Goal: Download file/media

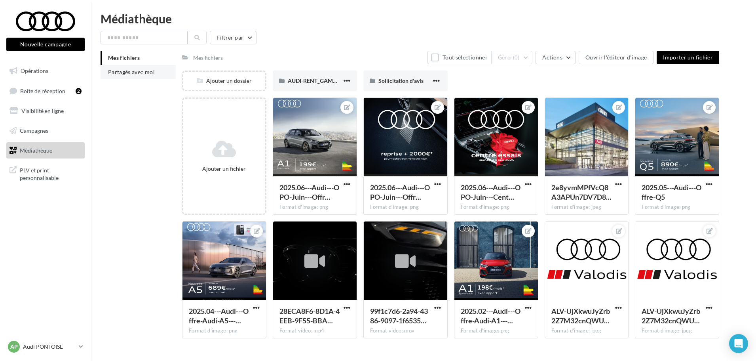
click at [129, 72] on span "Partagés avec moi" at bounding box center [131, 71] width 47 height 7
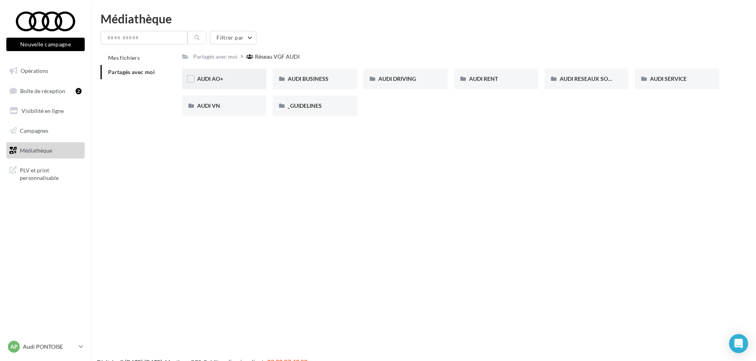
click at [227, 77] on div "AUDI AO+" at bounding box center [224, 79] width 54 height 8
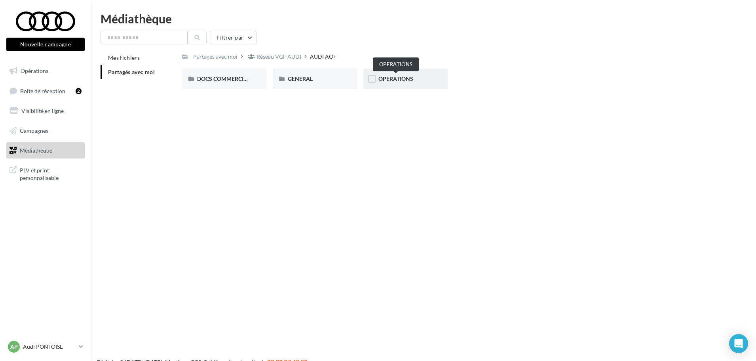
click at [382, 77] on span "OPERATIONS" at bounding box center [395, 78] width 35 height 7
click at [238, 85] on div "AUDI VO_Campagne_Octobre" at bounding box center [224, 78] width 84 height 21
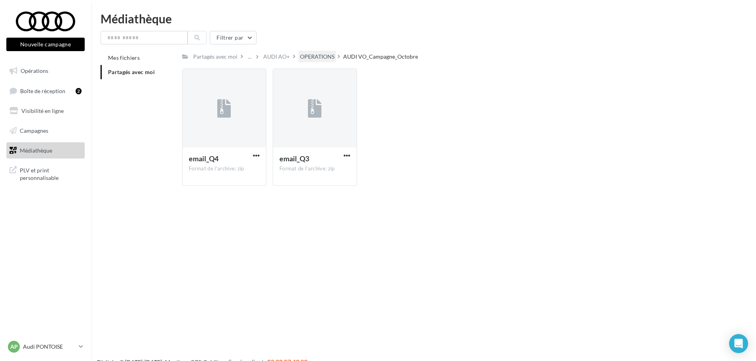
click at [313, 57] on div "OPERATIONS" at bounding box center [317, 57] width 34 height 8
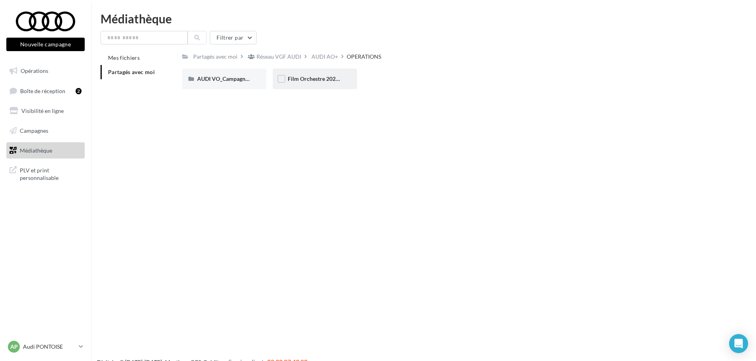
click at [309, 76] on span "Film Orchestre 2023 - Audi Occasion" at bounding box center [333, 78] width 91 height 7
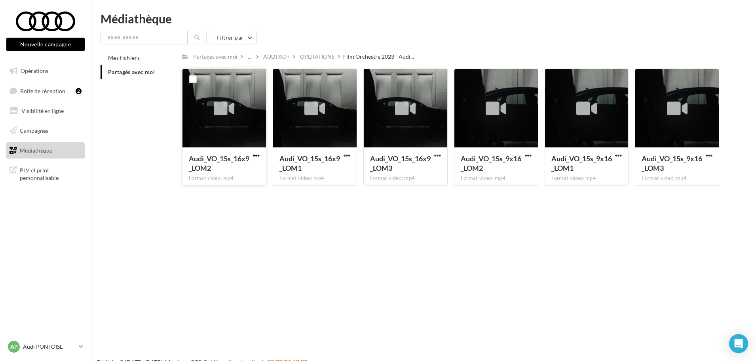
click at [256, 154] on span "button" at bounding box center [256, 155] width 7 height 7
click at [239, 171] on button "Télécharger" at bounding box center [221, 171] width 79 height 21
click at [322, 59] on div "OPERATIONS" at bounding box center [317, 57] width 34 height 8
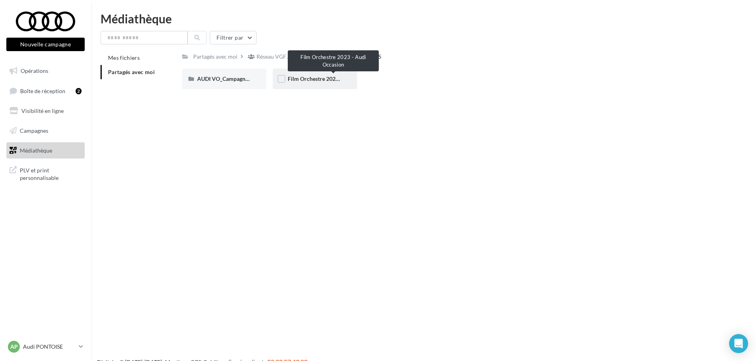
click at [317, 79] on span "Film Orchestre 2023 - Audi Occasion" at bounding box center [333, 78] width 91 height 7
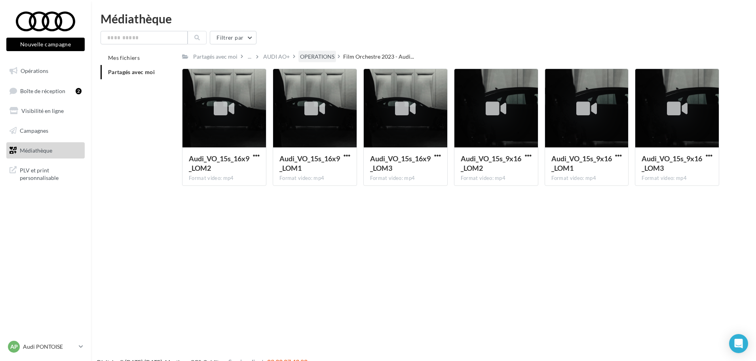
click at [318, 53] on div "OPERATIONS" at bounding box center [317, 57] width 34 height 8
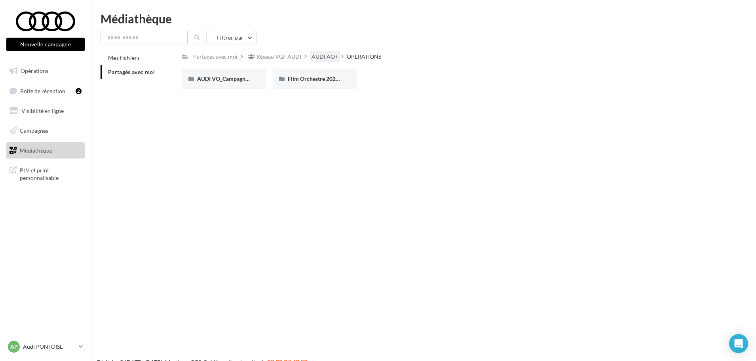
click at [312, 57] on div "AUDI AO+" at bounding box center [324, 57] width 27 height 8
click at [308, 80] on span "GENERAL" at bounding box center [300, 78] width 25 height 7
click at [389, 81] on span "Sélection de votre partenaire" at bounding box center [413, 78] width 71 height 7
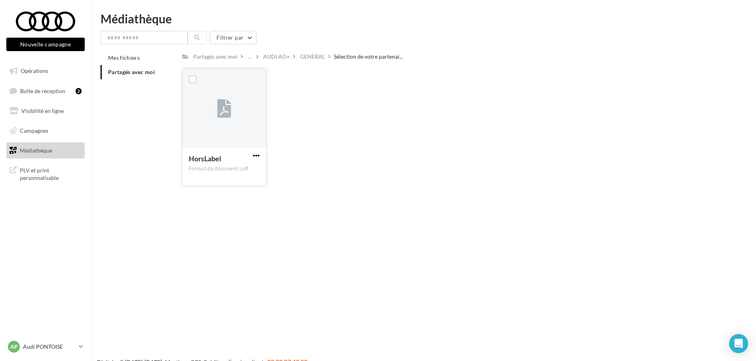
click at [255, 156] on span "button" at bounding box center [256, 155] width 7 height 7
click at [252, 167] on button "Télécharger" at bounding box center [221, 171] width 79 height 21
click at [315, 60] on div "GENERAL" at bounding box center [312, 57] width 25 height 8
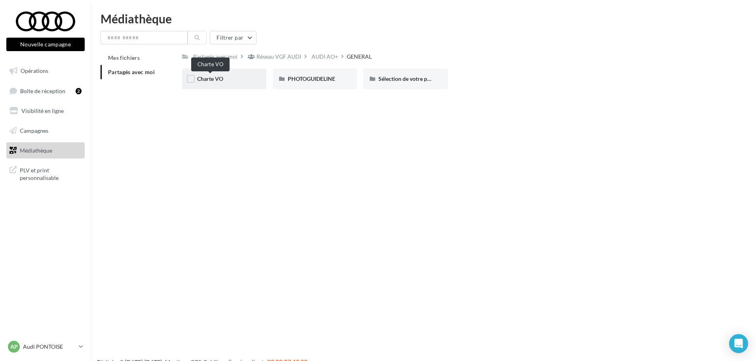
click at [212, 78] on span "Charte VO" at bounding box center [210, 78] width 26 height 7
click at [212, 78] on span "Logo Audi Occasion :plus" at bounding box center [228, 78] width 62 height 7
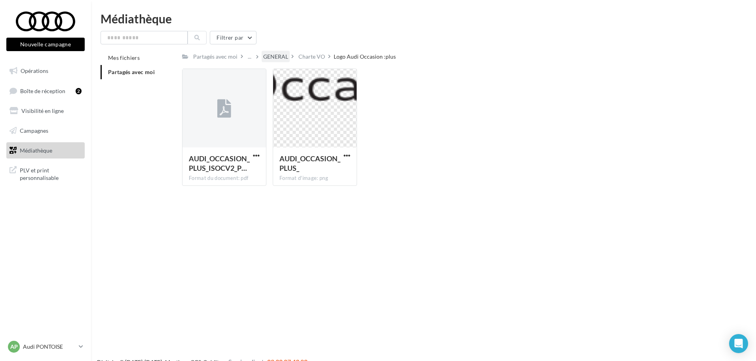
click at [273, 59] on div "GENERAL" at bounding box center [275, 57] width 25 height 8
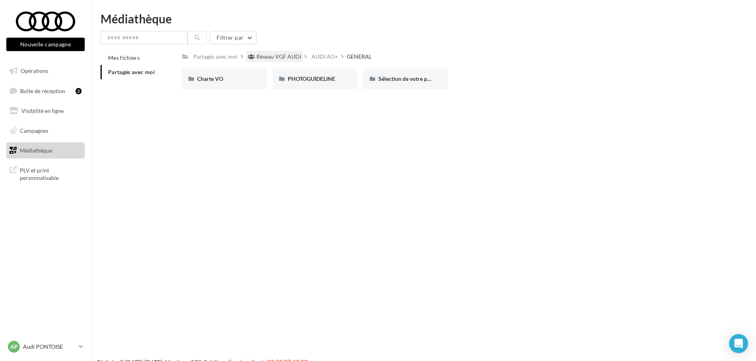
click at [279, 54] on div "Réseau VGF AUDI" at bounding box center [278, 57] width 45 height 8
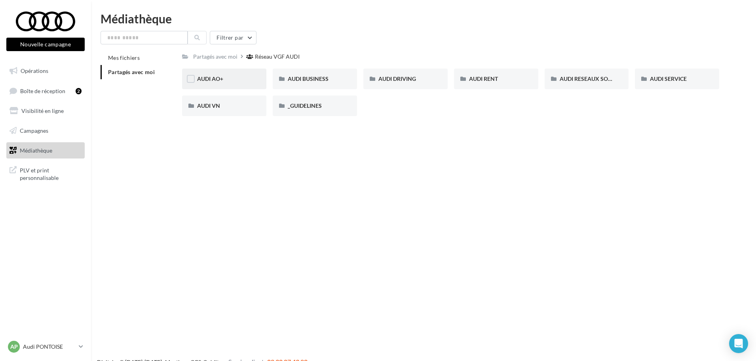
click at [237, 83] on div "AUDI AO+" at bounding box center [224, 79] width 54 height 8
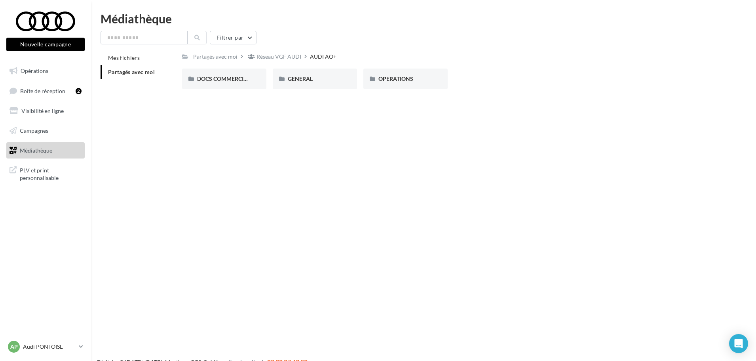
click at [237, 83] on div "DOCS COMMERCIAUX" at bounding box center [224, 79] width 54 height 8
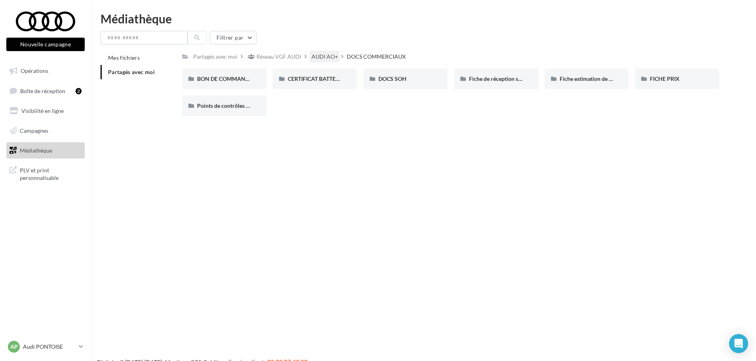
click at [311, 57] on div "AUDI AO+" at bounding box center [324, 57] width 27 height 8
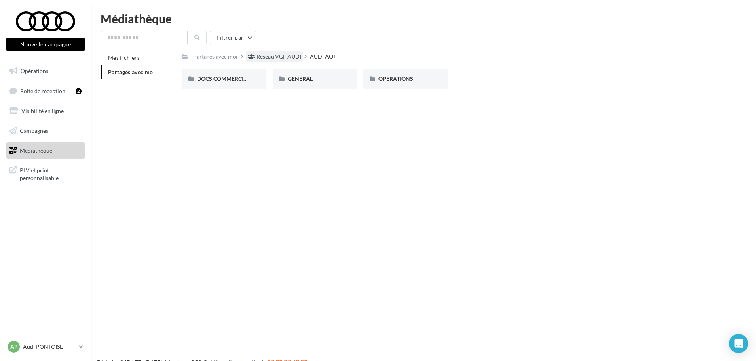
click at [265, 56] on div "Réseau VGF AUDI" at bounding box center [278, 57] width 45 height 8
